Goal: Transaction & Acquisition: Purchase product/service

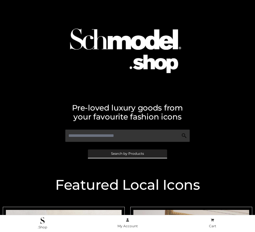
click at [127, 153] on span "Search by Products" at bounding box center [127, 153] width 33 height 3
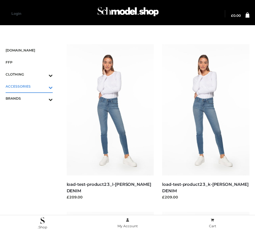
click at [43, 86] on icon "Toggle Submenu" at bounding box center [21, 87] width 63 height 6
click at [32, 110] on span "JEWELRY" at bounding box center [32, 110] width 42 height 6
click at [29, 62] on span "FFP" at bounding box center [29, 62] width 47 height 6
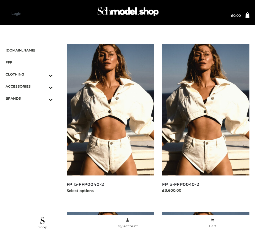
click at [110, 122] on img at bounding box center [110, 109] width 87 height 131
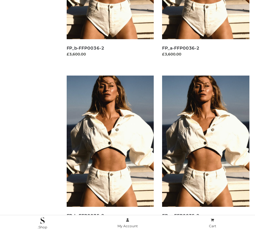
click at [110, 153] on img at bounding box center [110, 140] width 87 height 131
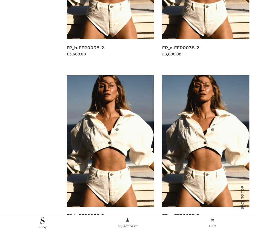
click at [206, 153] on img at bounding box center [205, 140] width 87 height 131
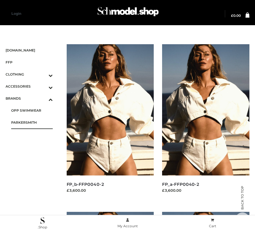
click at [32, 122] on span "PARKERSMITH" at bounding box center [32, 122] width 42 height 6
